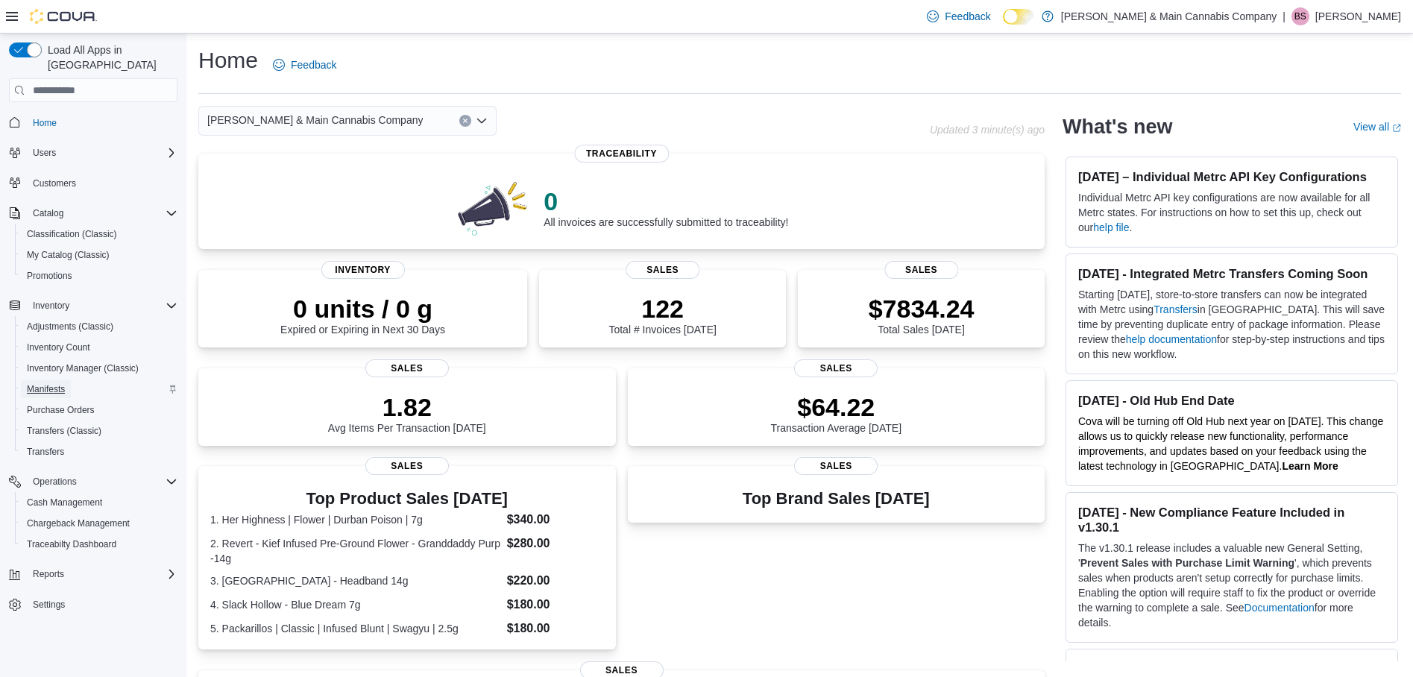
click at [53, 383] on span "Manifests" at bounding box center [46, 389] width 38 height 12
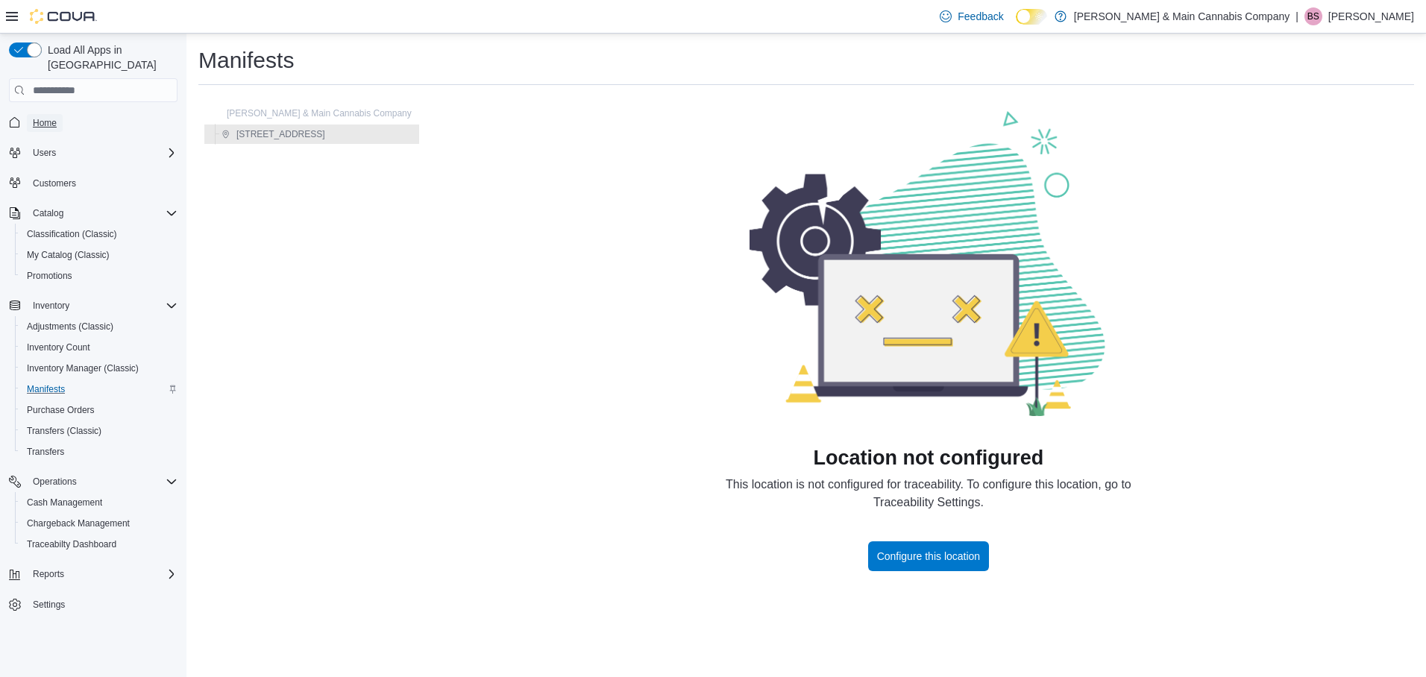
click at [44, 117] on span "Home" at bounding box center [45, 123] width 24 height 12
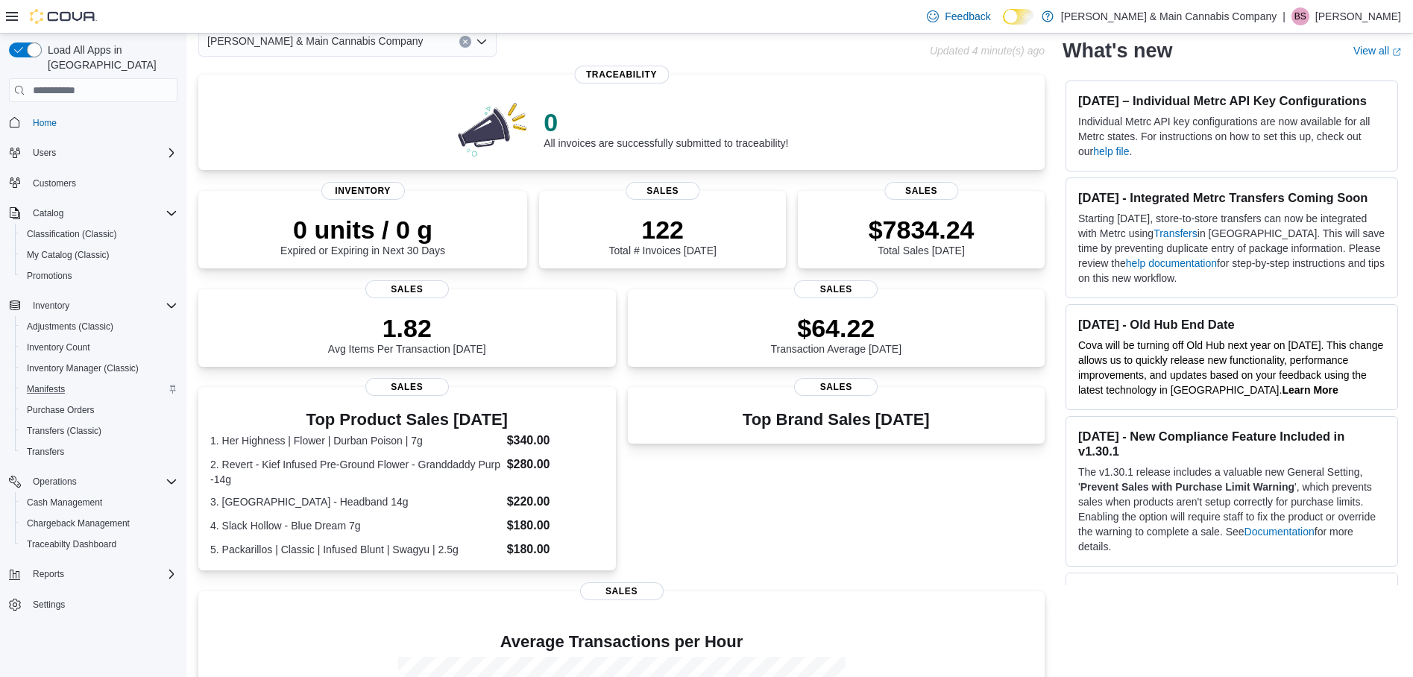
scroll to position [73, 0]
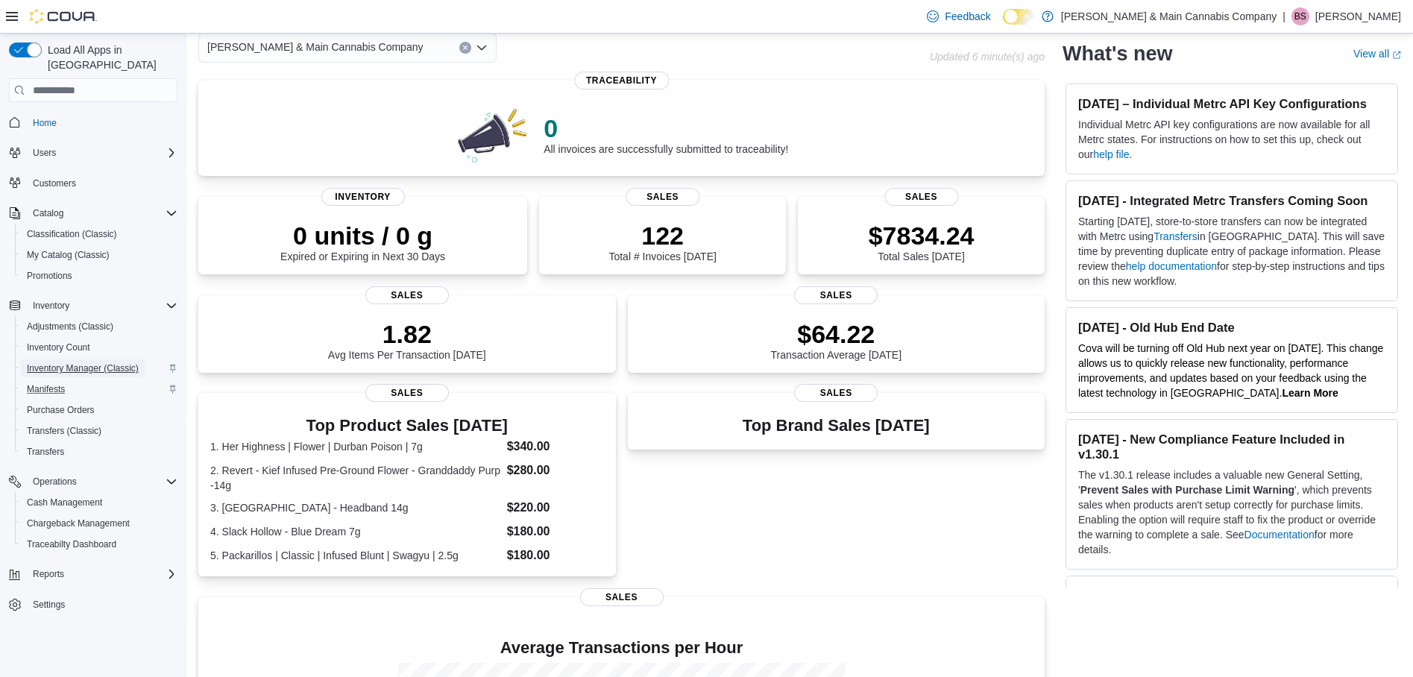
click at [63, 363] on span "Inventory Manager (Classic)" at bounding box center [83, 369] width 112 height 12
